Goal: Information Seeking & Learning: Find specific fact

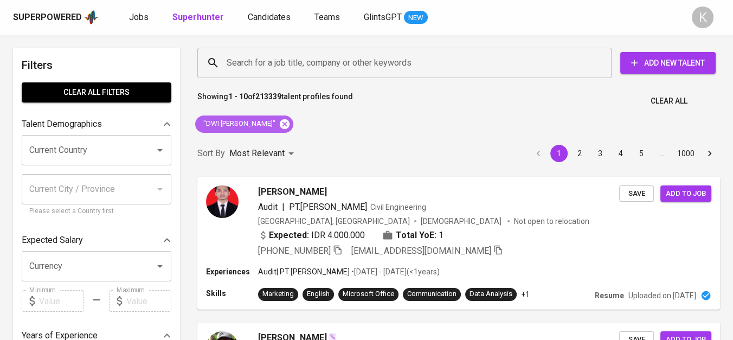
click at [285, 121] on icon at bounding box center [285, 124] width 10 height 10
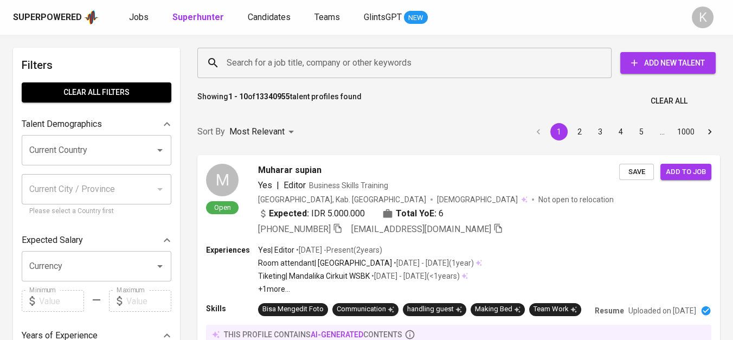
click at [264, 67] on input "Search for a job title, company or other keywords" at bounding box center [407, 63] width 366 height 21
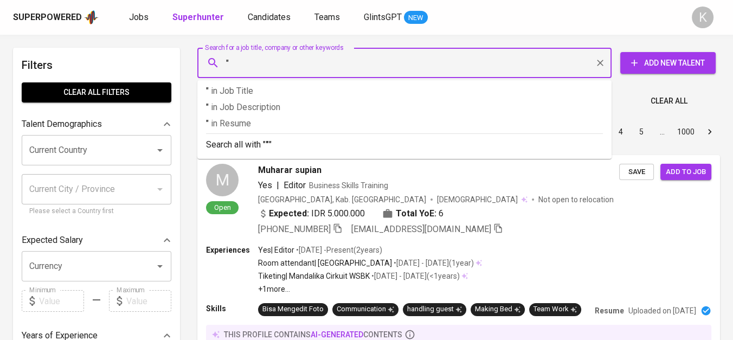
paste input "Tunggal Idaman Abdi"
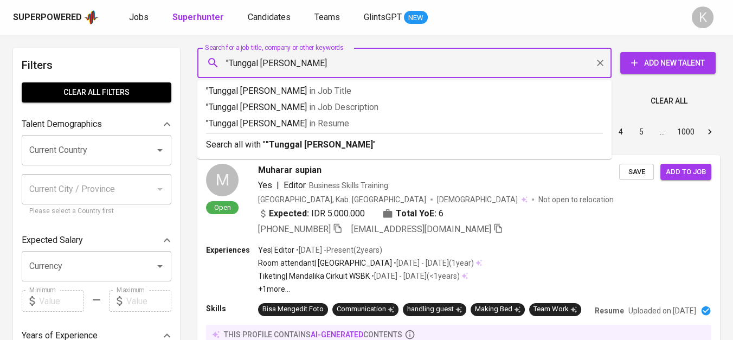
type input ""Tunggal Idaman Abdi""
click at [301, 142] on b ""Tunggal Idaman Abdi"" at bounding box center [320, 144] width 111 height 10
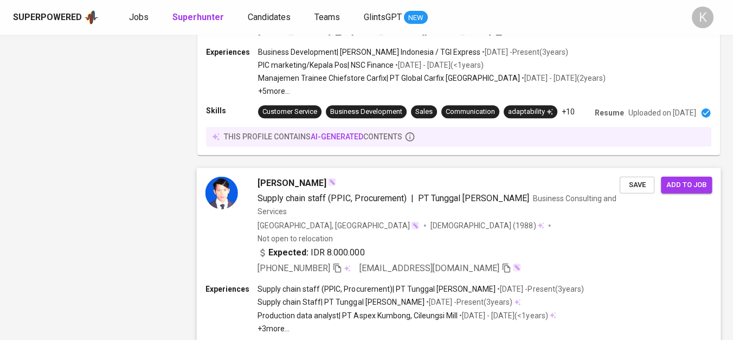
scroll to position [1505, 0]
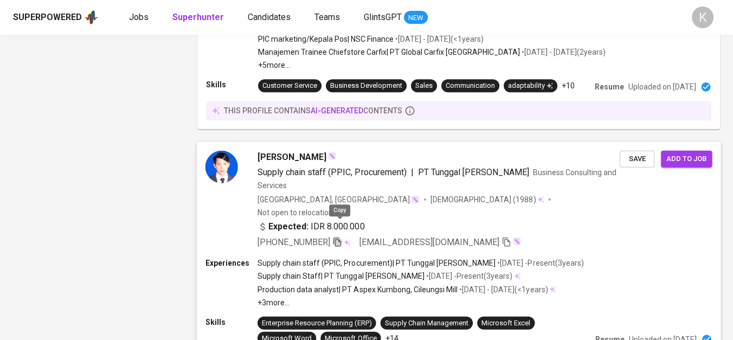
click at [339, 237] on icon "button" at bounding box center [337, 242] width 10 height 10
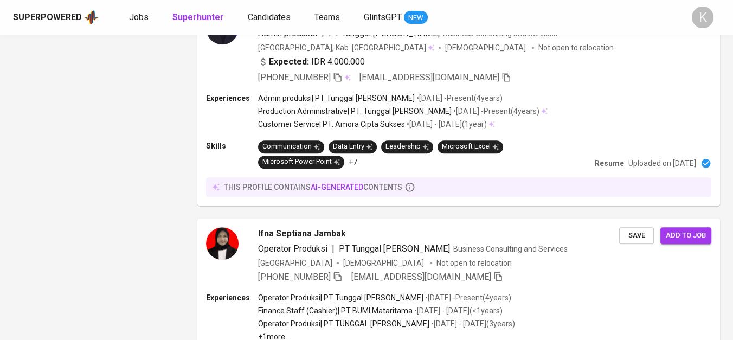
scroll to position [1084, 0]
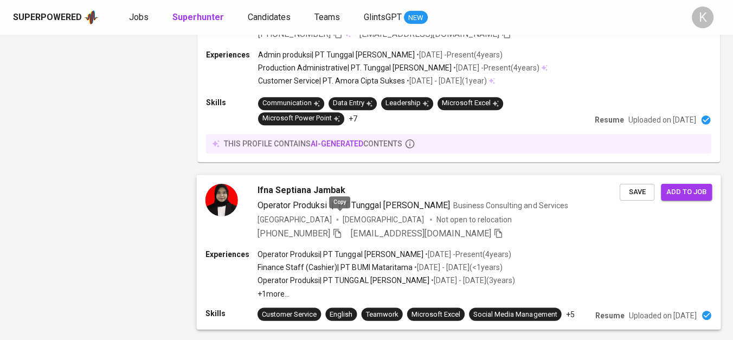
drag, startPoint x: 339, startPoint y: 217, endPoint x: 348, endPoint y: 218, distance: 9.2
click at [339, 228] on icon "button" at bounding box center [337, 233] width 10 height 10
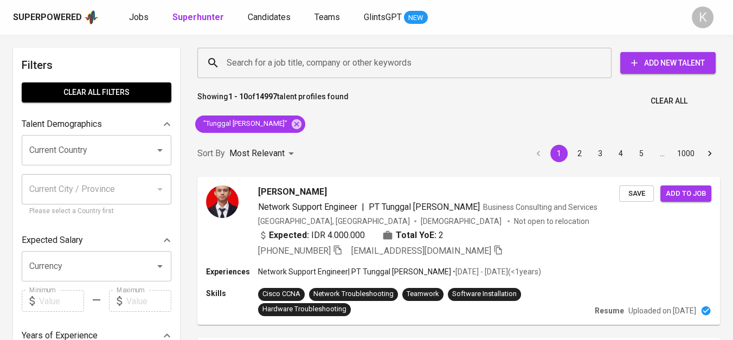
click at [292, 126] on div ""Tunggal [PERSON_NAME]"" at bounding box center [250, 124] width 119 height 26
click at [292, 124] on icon at bounding box center [297, 124] width 10 height 10
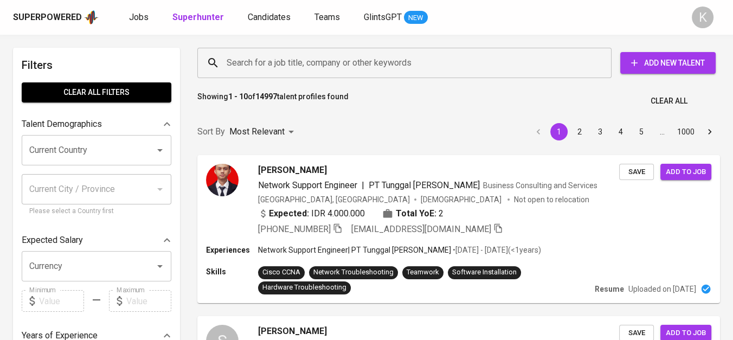
click at [275, 59] on input "Search for a job title, company or other keywords" at bounding box center [407, 63] width 366 height 21
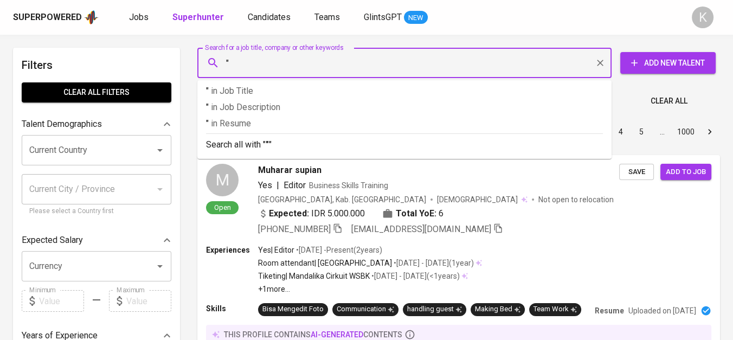
paste input "wolfpack jaya"
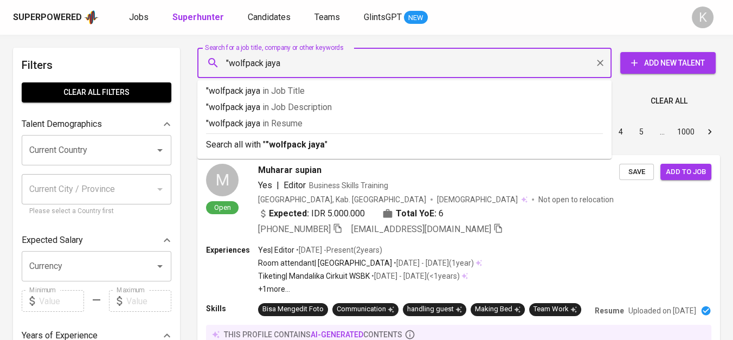
type input ""wolfpack jaya""
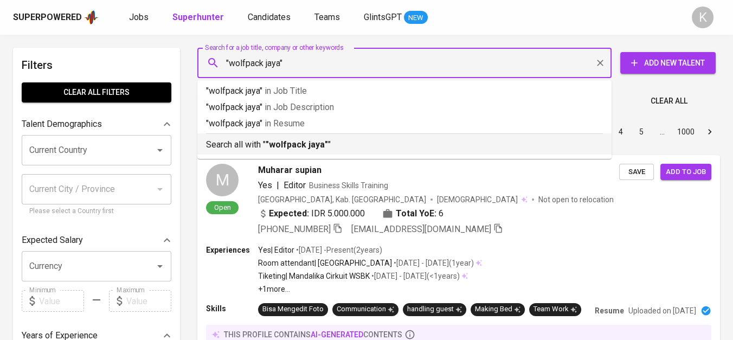
click at [323, 144] on b ""wolfpack jaya"" at bounding box center [296, 144] width 62 height 10
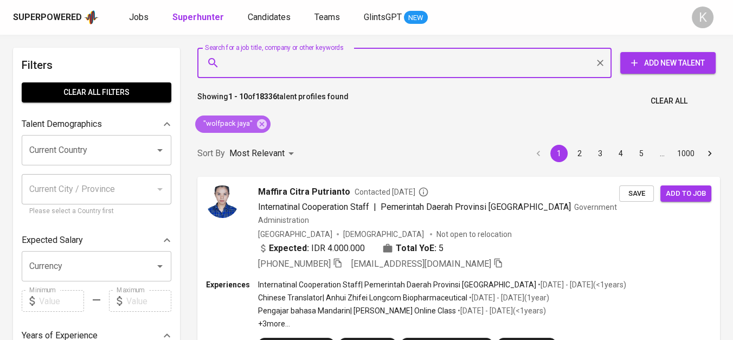
drag, startPoint x: 262, startPoint y: 123, endPoint x: 325, endPoint y: 8, distance: 131.2
click at [262, 123] on icon at bounding box center [262, 124] width 10 height 10
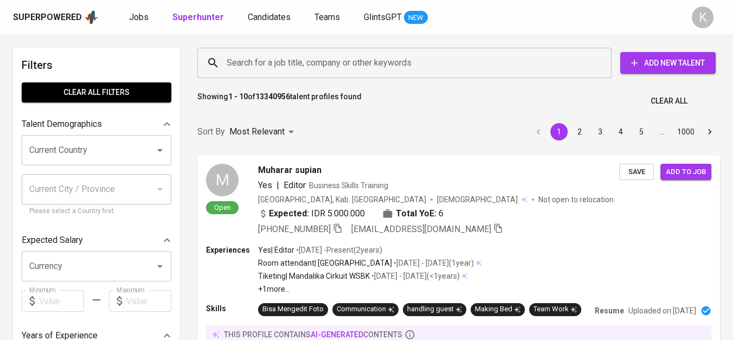
click at [290, 65] on input "Search for a job title, company or other keywords" at bounding box center [407, 63] width 366 height 21
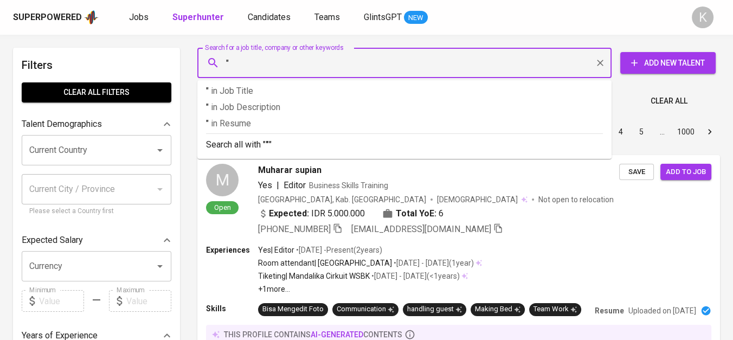
paste input "suryaraya rubberindo industries"
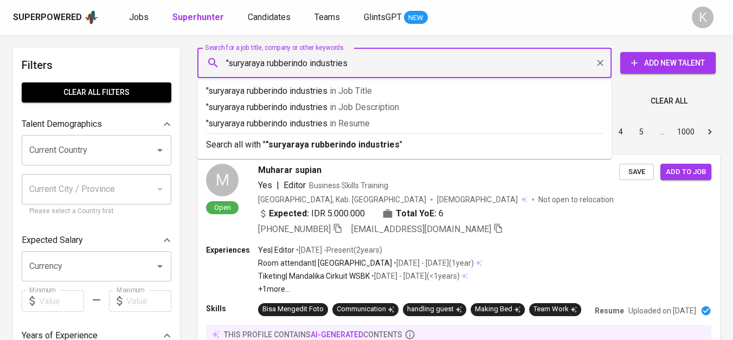
type input ""suryaraya rubberindo industries""
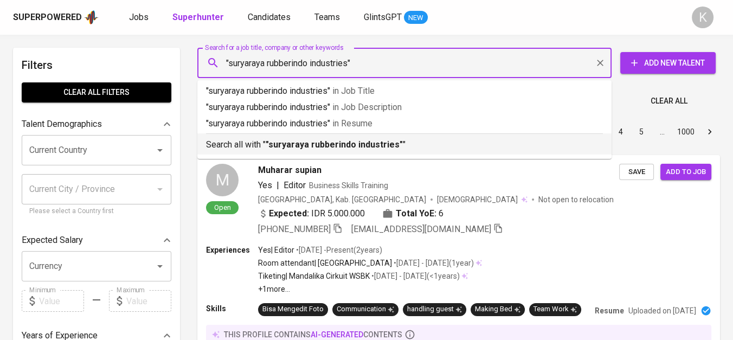
drag, startPoint x: 328, startPoint y: 150, endPoint x: 329, endPoint y: 164, distance: 14.1
click at [328, 151] on li "Search all with " "suryaraya rubberindo industries" "" at bounding box center [404, 143] width 414 height 21
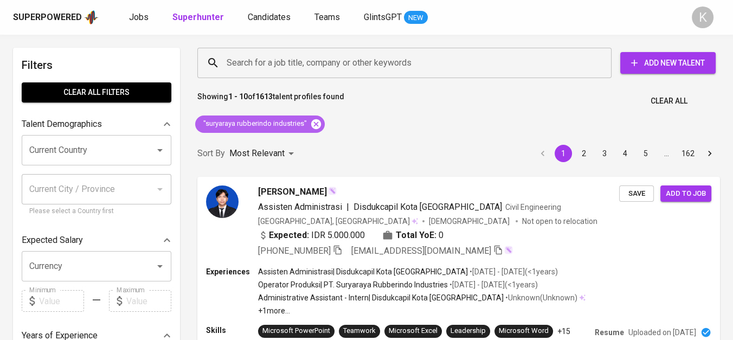
click at [316, 122] on icon at bounding box center [316, 124] width 12 height 12
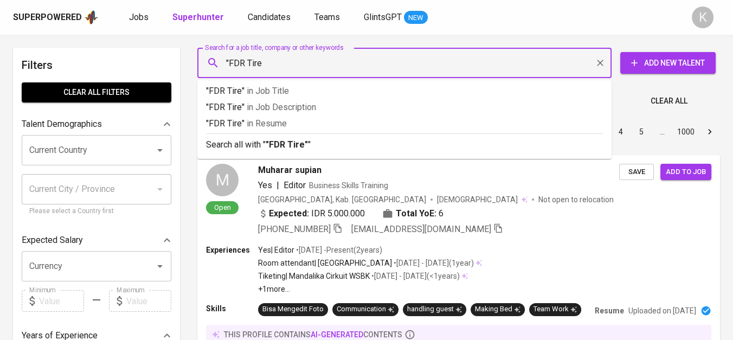
type input ""FDR Tire""
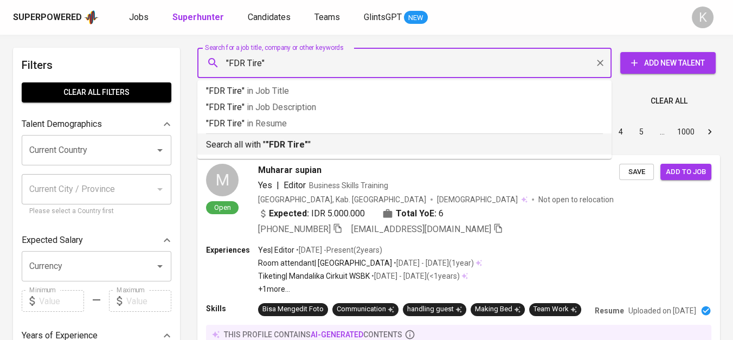
click at [331, 145] on p "Search all with " "FDR Tire" "" at bounding box center [404, 144] width 397 height 13
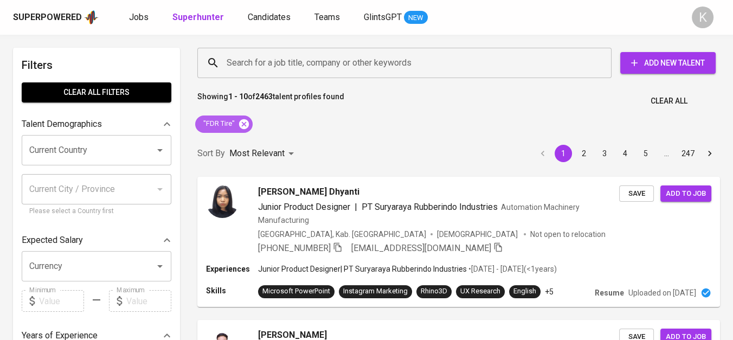
click at [242, 125] on icon at bounding box center [244, 124] width 12 height 12
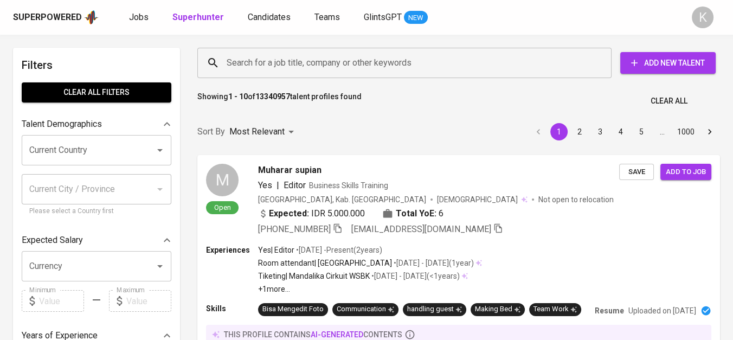
click at [315, 62] on input "Search for a job title, company or other keywords" at bounding box center [407, 63] width 366 height 21
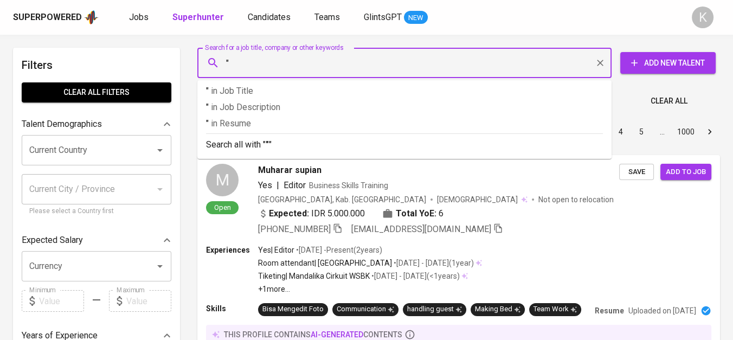
paste input "Asfie Putra Ermanda LubisLihat profil Asfie Putra Ermanda Lubis"
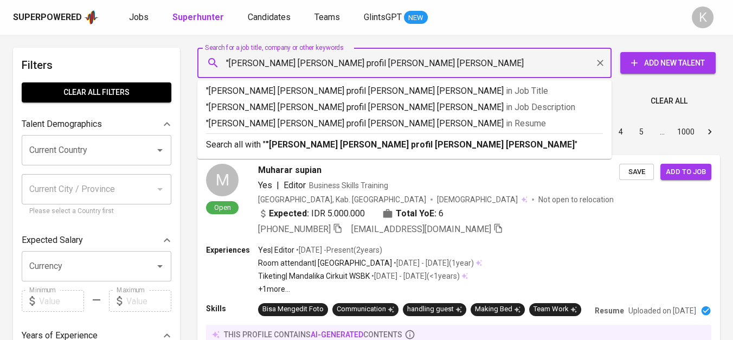
drag, startPoint x: 331, startPoint y: 68, endPoint x: 483, endPoint y: 77, distance: 153.1
click at [483, 77] on div ""Asfie Putra Ermanda LubisLihat profil Asfie Putra Ermanda Lubis Search for a j…" at bounding box center [404, 63] width 414 height 30
type input ""Asfie Putra Ermanda Lubis""
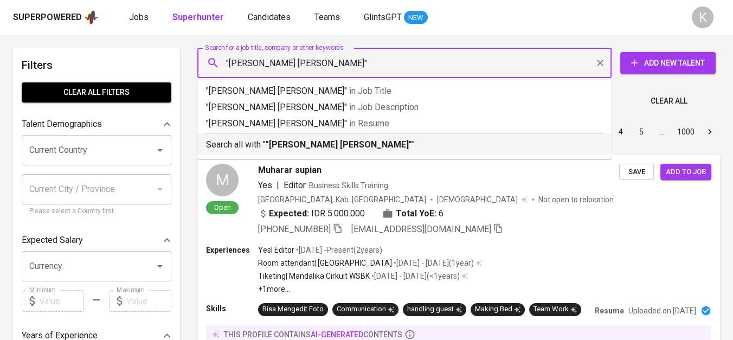
click at [389, 138] on div "Search all with " "Asfie Putra Ermanda Lubis" "" at bounding box center [404, 142] width 397 height 18
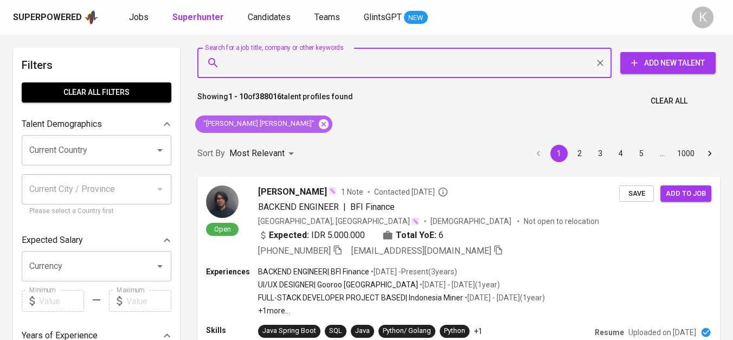
click at [319, 125] on icon at bounding box center [324, 124] width 10 height 10
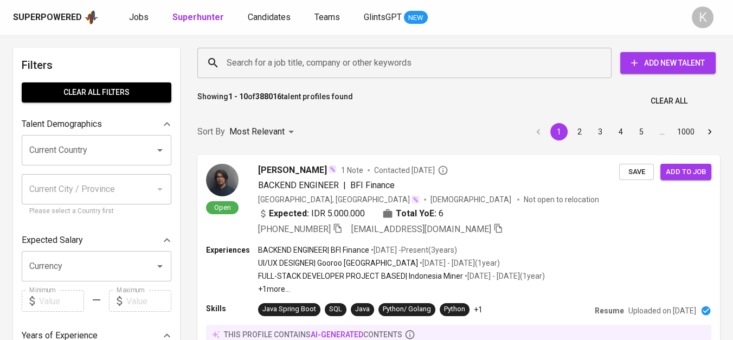
click at [271, 59] on input "Search for a job title, company or other keywords" at bounding box center [407, 63] width 366 height 21
click at [268, 63] on input "Search for a job title, company or other keywords" at bounding box center [407, 63] width 366 height 21
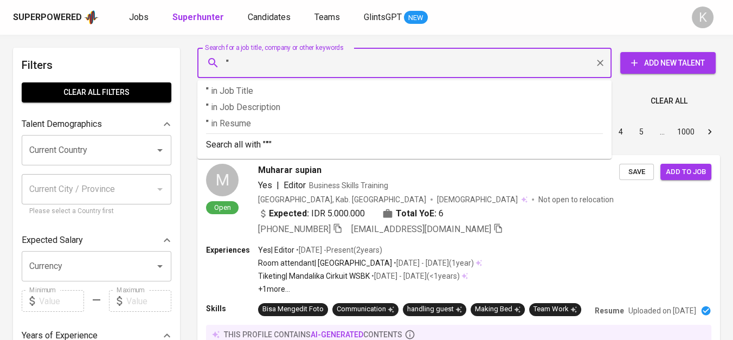
paste input "Desraji Perdana"
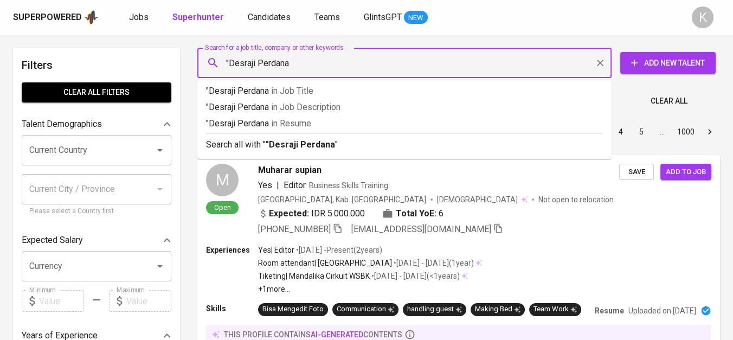
type input ""Desraji Perdana""
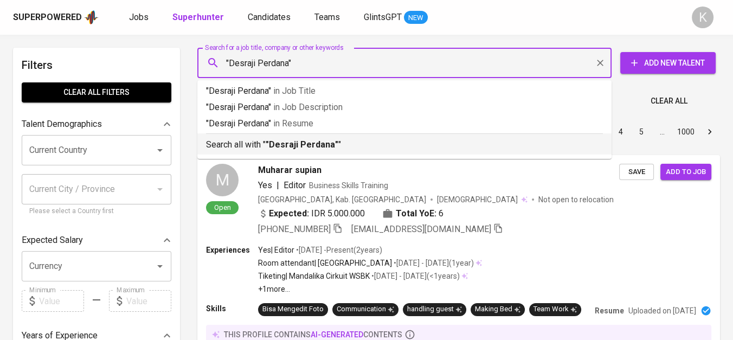
click at [338, 145] on p "Search all with " "Desraji Perdana" "" at bounding box center [404, 144] width 397 height 13
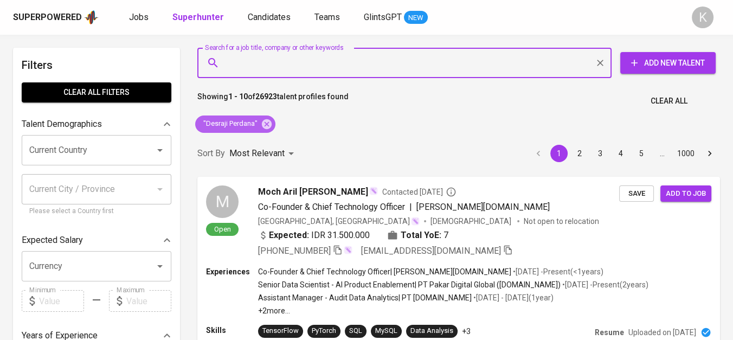
drag, startPoint x: 265, startPoint y: 121, endPoint x: 346, endPoint y: 3, distance: 142.8
click at [265, 121] on icon at bounding box center [267, 124] width 10 height 10
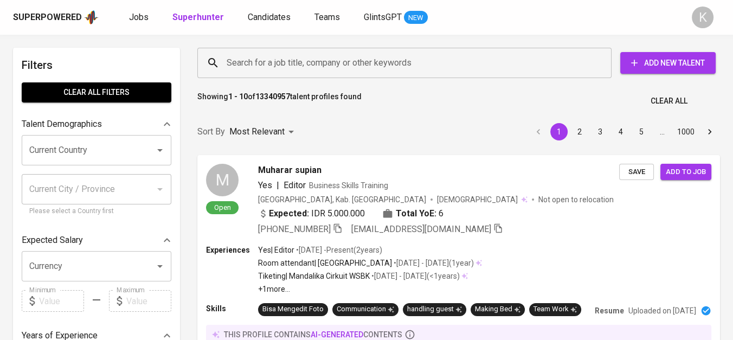
click at [319, 59] on input "Search for a job title, company or other keywords" at bounding box center [407, 63] width 366 height 21
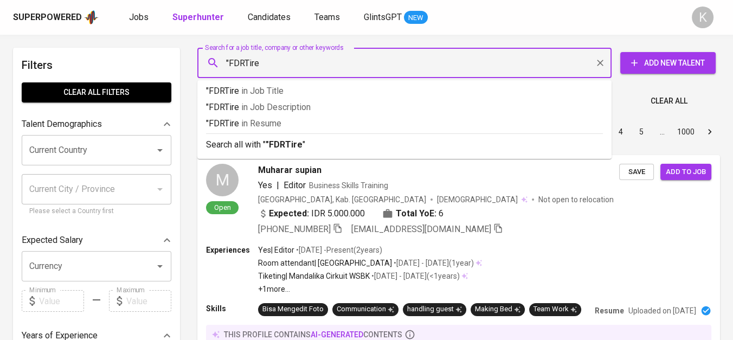
type input ""FDRTire""
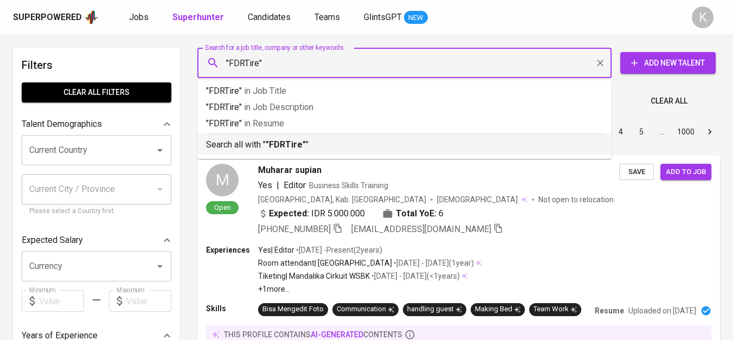
click at [292, 143] on b ""FDRTire"" at bounding box center [285, 144] width 40 height 10
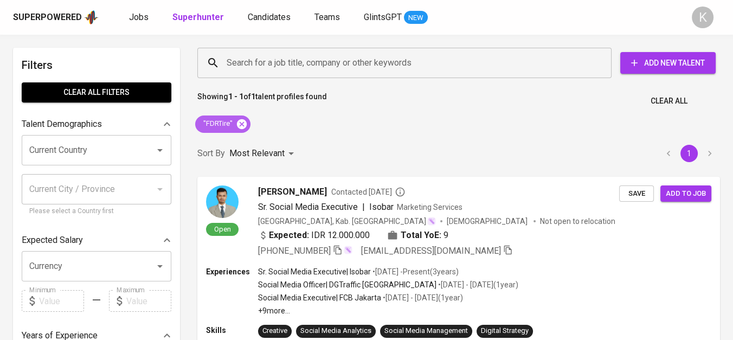
click at [241, 121] on icon at bounding box center [242, 124] width 10 height 10
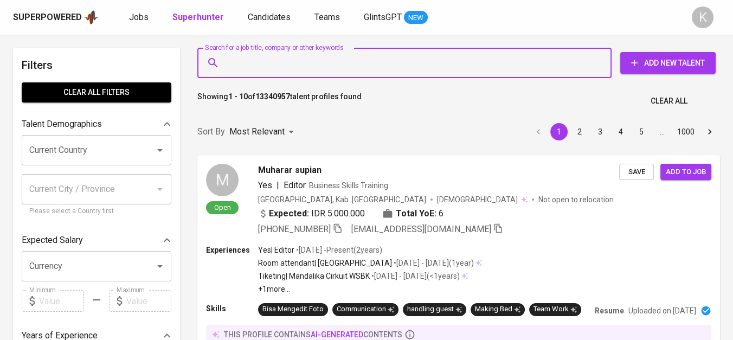
click at [291, 65] on input "Search for a job title, company or other keywords" at bounding box center [407, 63] width 366 height 21
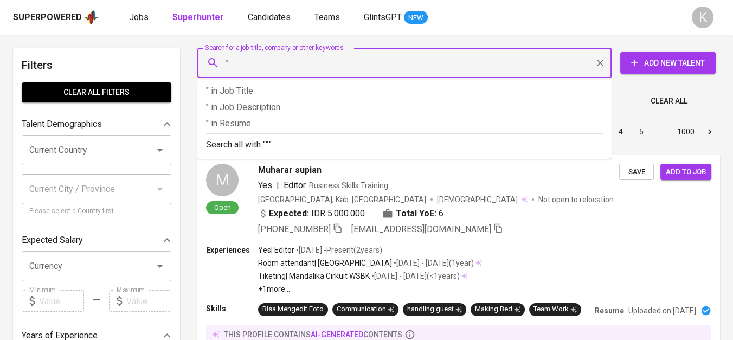
paste input "https://www.instagram.com/prismas_official/?hl=en"
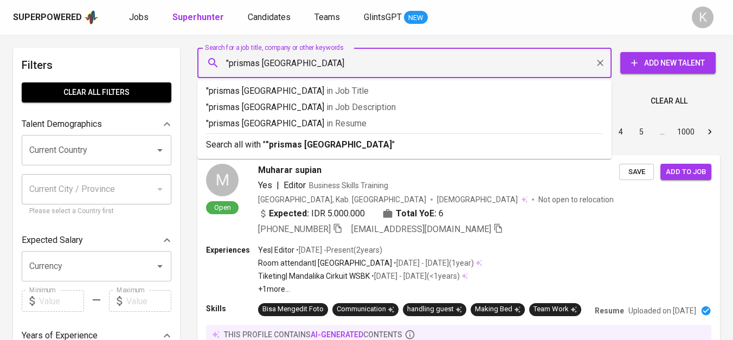
type input ""prismas bandung""
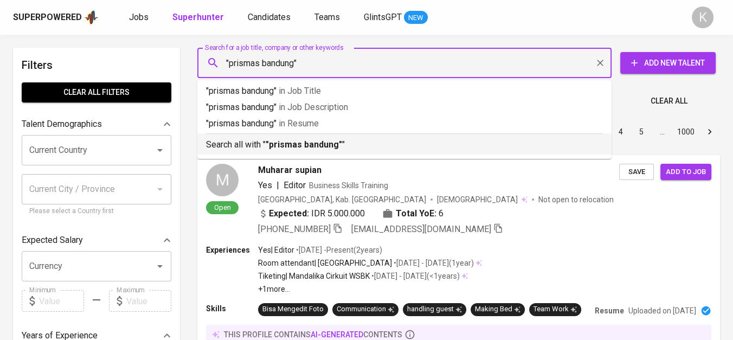
click at [315, 148] on b ""prismas bandung"" at bounding box center [303, 144] width 76 height 10
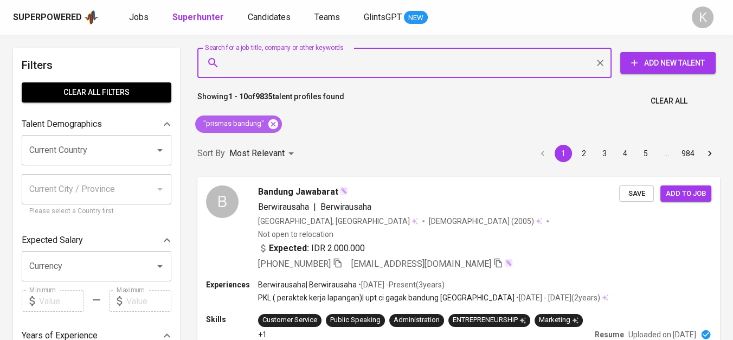
click at [274, 121] on icon at bounding box center [273, 124] width 10 height 10
